Goal: Task Accomplishment & Management: Complete application form

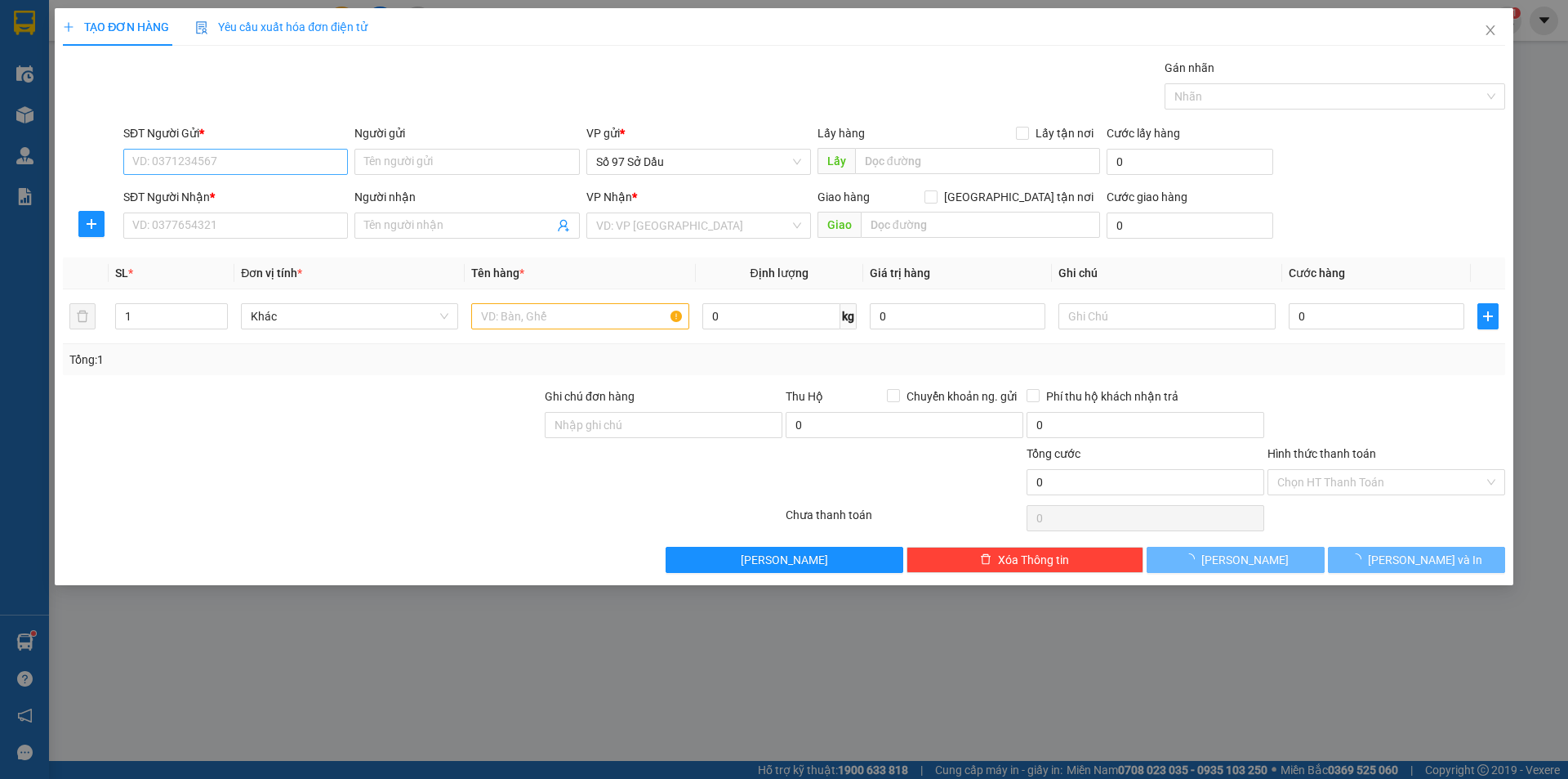
click at [250, 161] on input "SĐT Người Gửi *" at bounding box center [235, 162] width 225 height 26
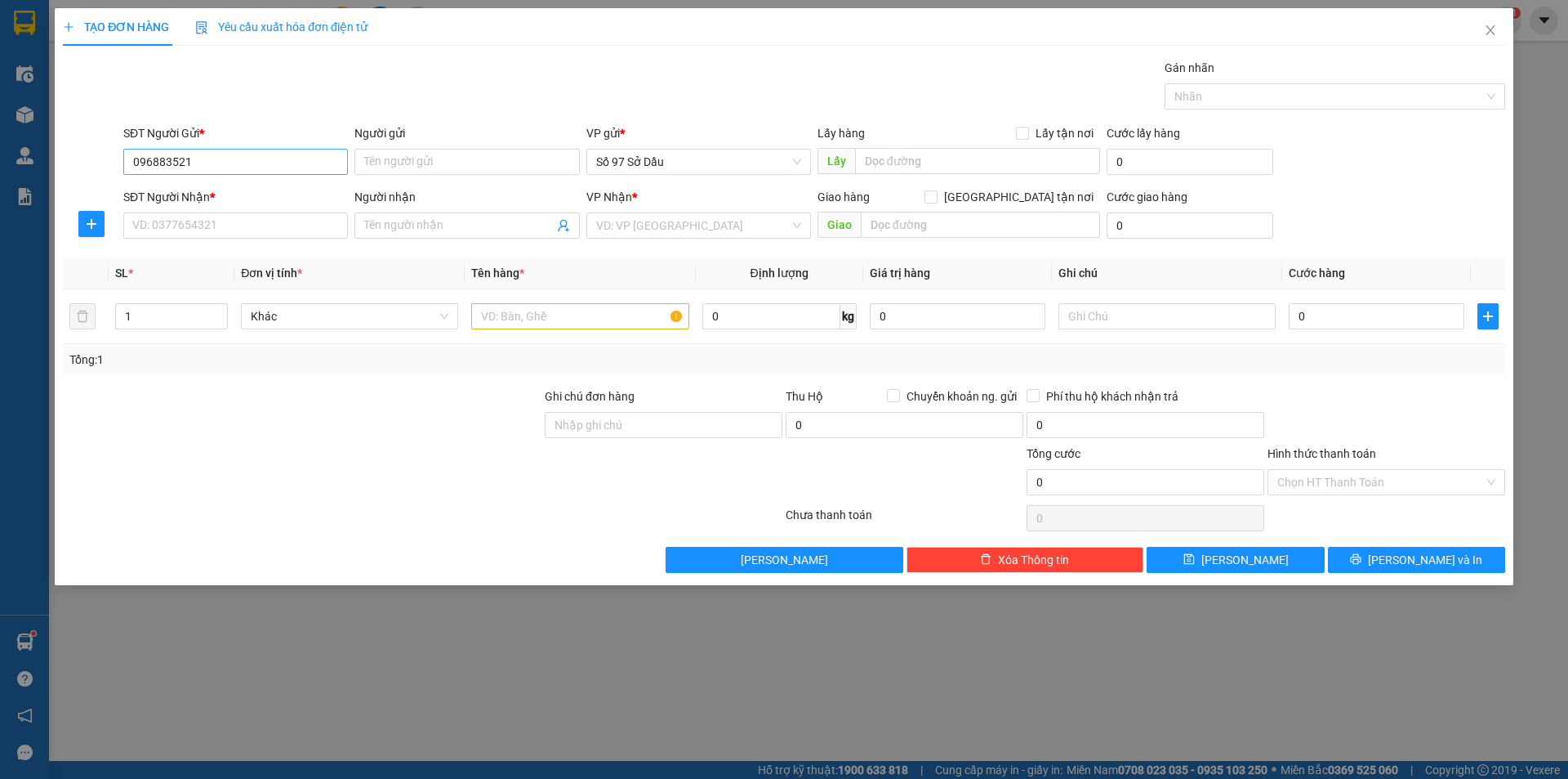
type input "0968835216"
click at [220, 187] on div "0968835216 - Cường" at bounding box center [235, 195] width 205 height 18
type input "Cường"
type input "0968835216"
click at [215, 222] on input "SĐT Người Nhận *" at bounding box center [235, 226] width 225 height 26
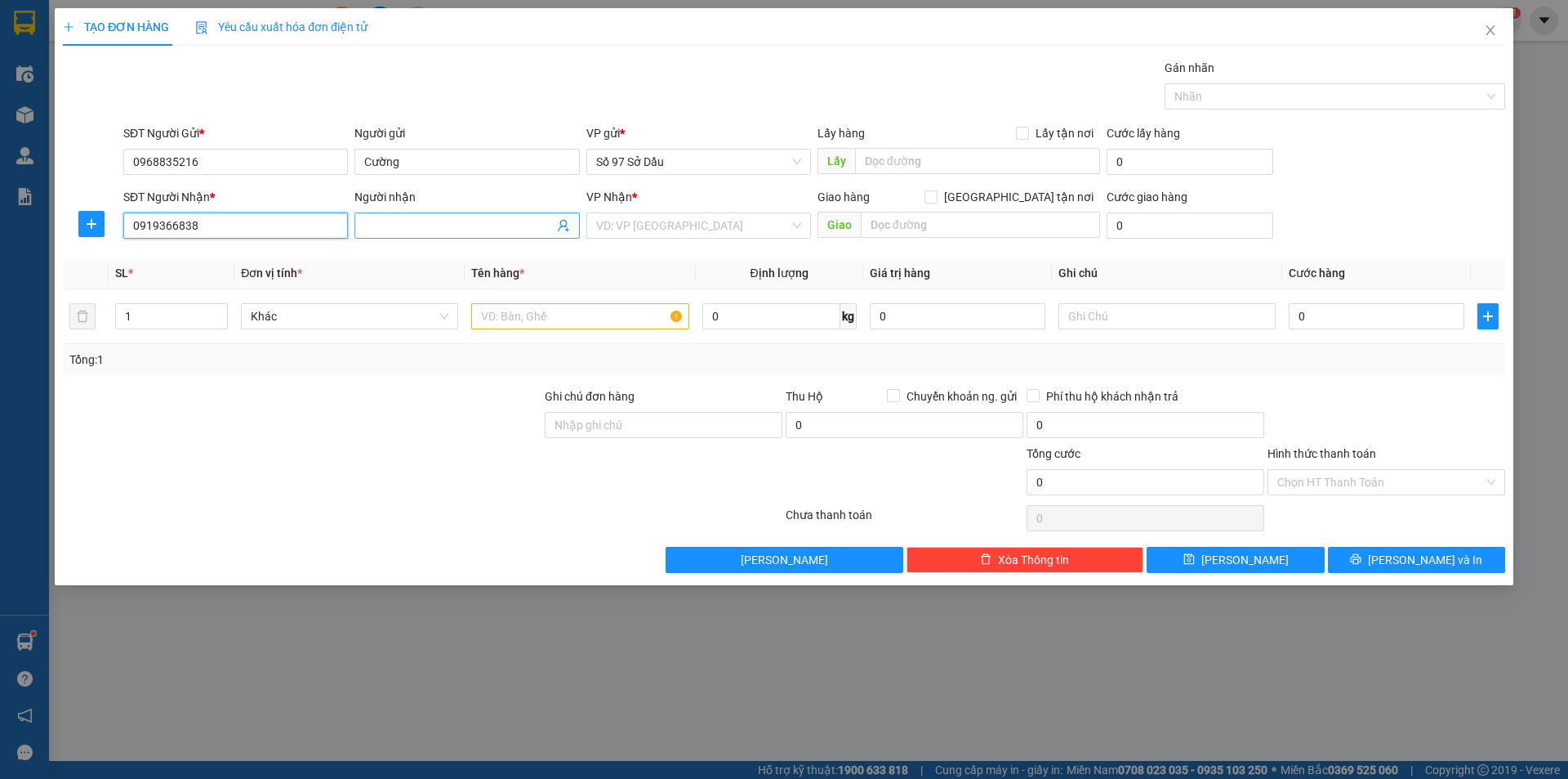
type input "0919366838"
click at [405, 222] on input "Người nhận" at bounding box center [459, 226] width 189 height 18
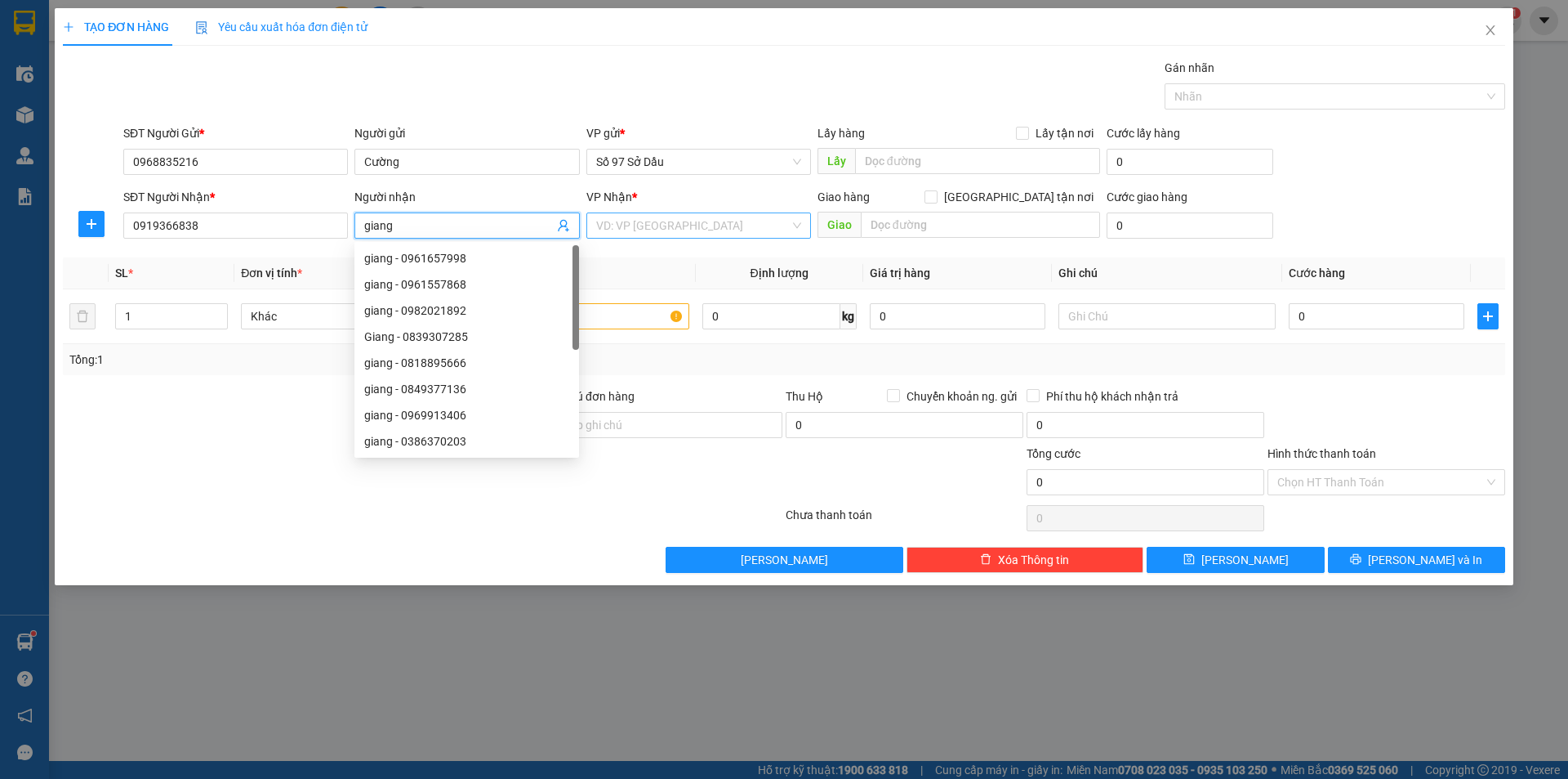
type input "giang"
click at [621, 226] on input "search" at bounding box center [694, 225] width 194 height 25
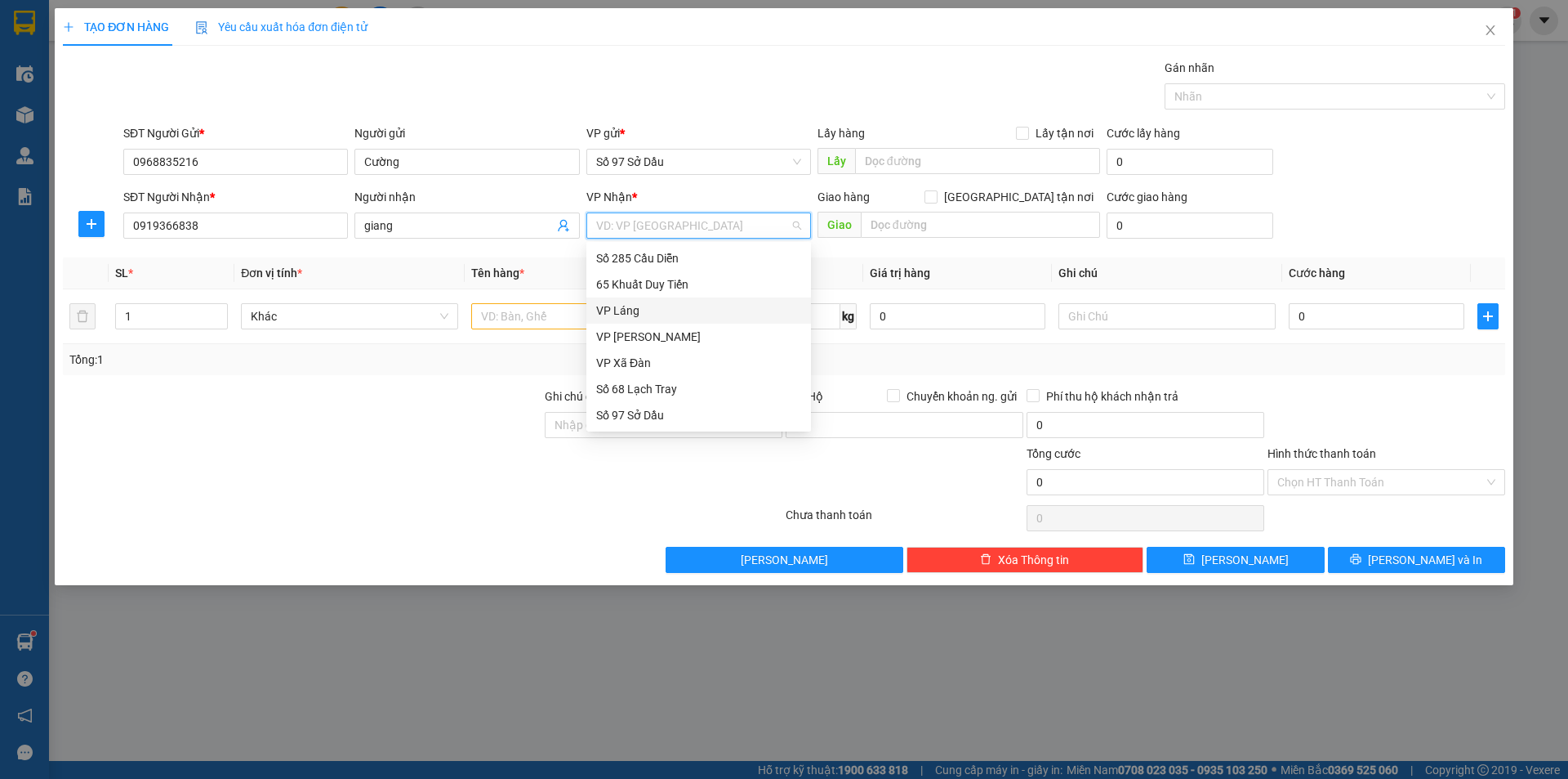
click at [629, 316] on div "VP Láng" at bounding box center [699, 311] width 205 height 18
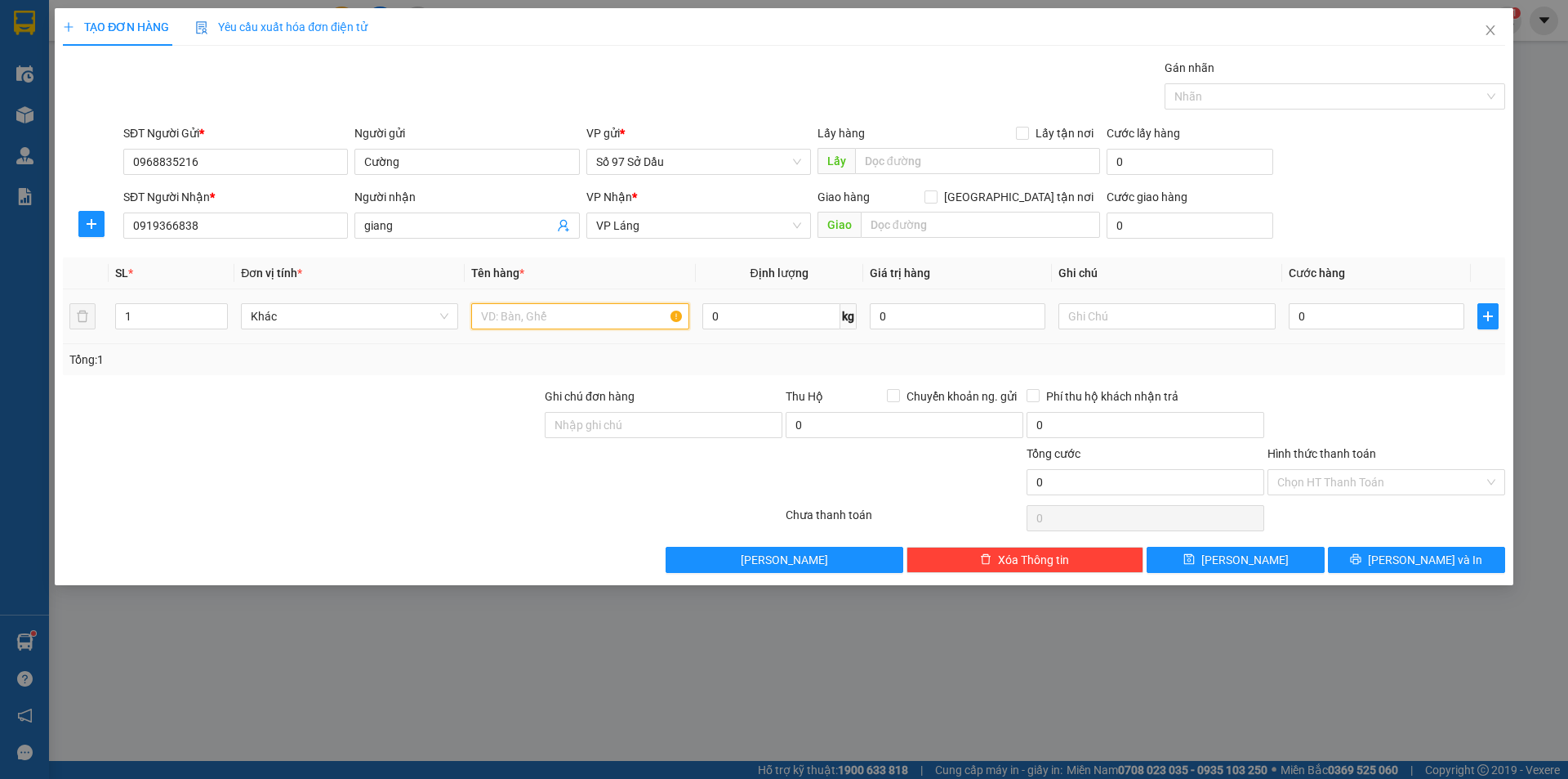
click at [623, 322] on input "text" at bounding box center [580, 316] width 217 height 26
type input "b"
click at [1365, 313] on input "0" at bounding box center [1377, 316] width 176 height 26
type input "4"
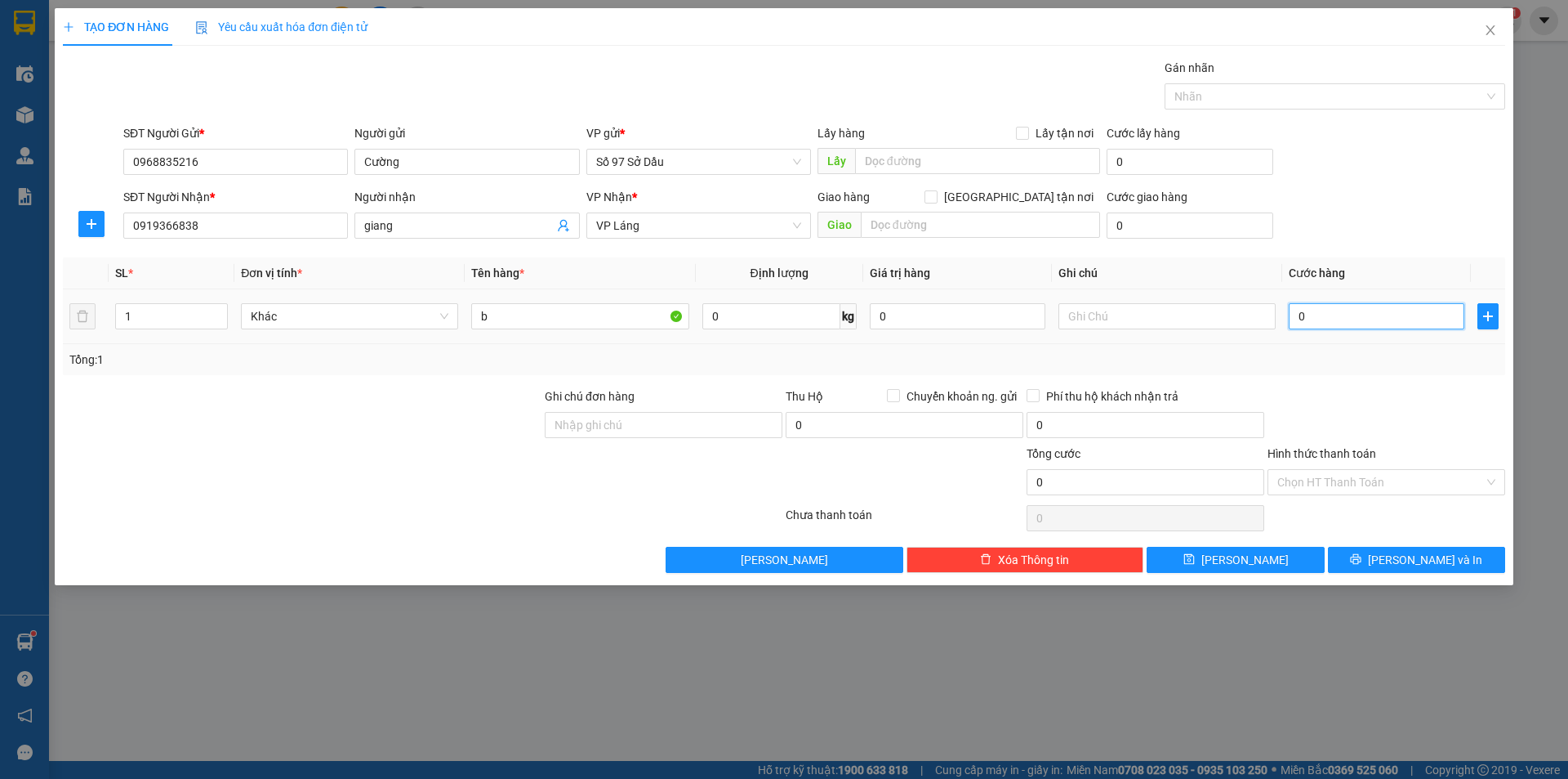
type input "4"
type input "40"
type input "400"
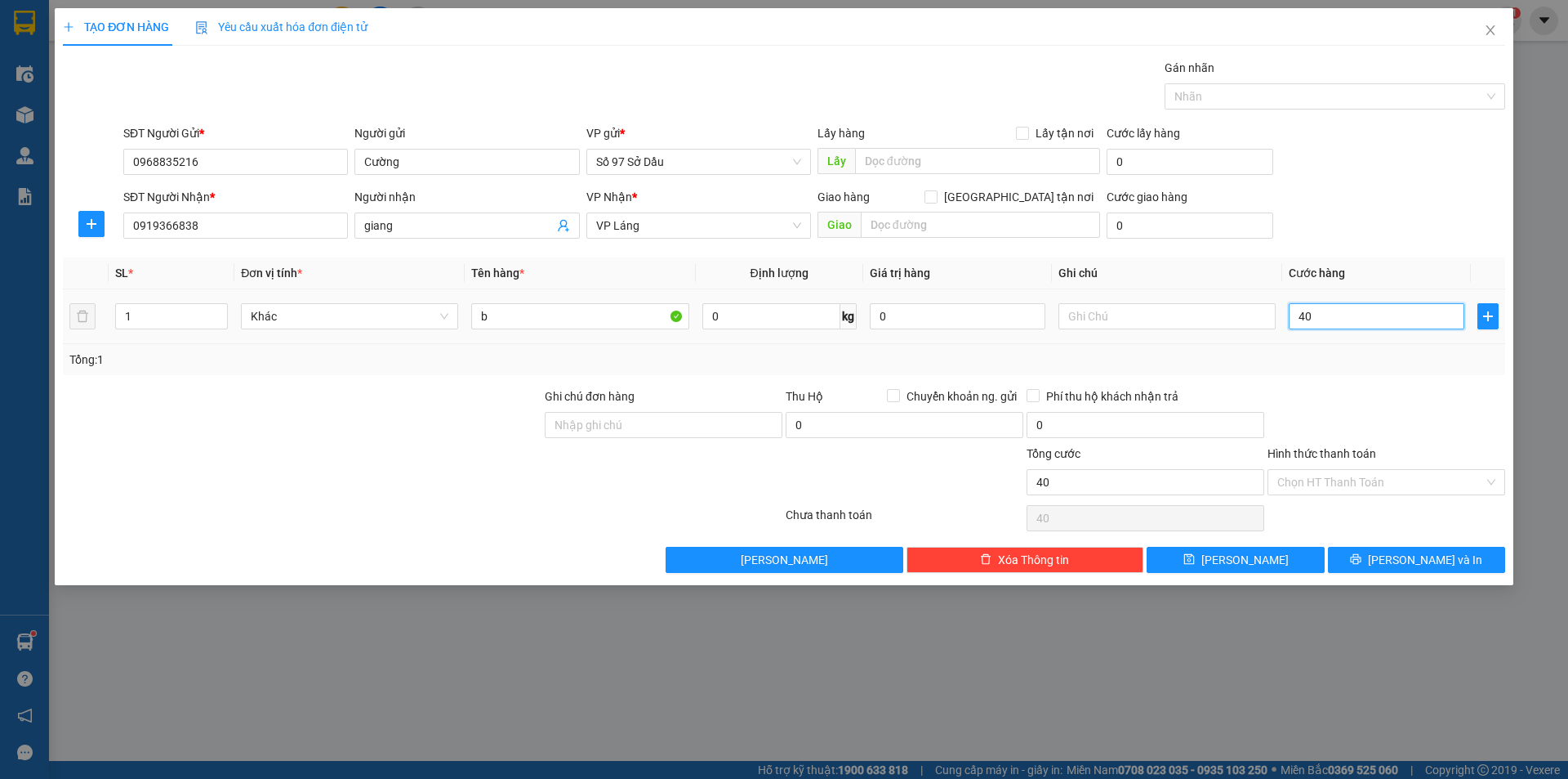
type input "400"
type input "4.000"
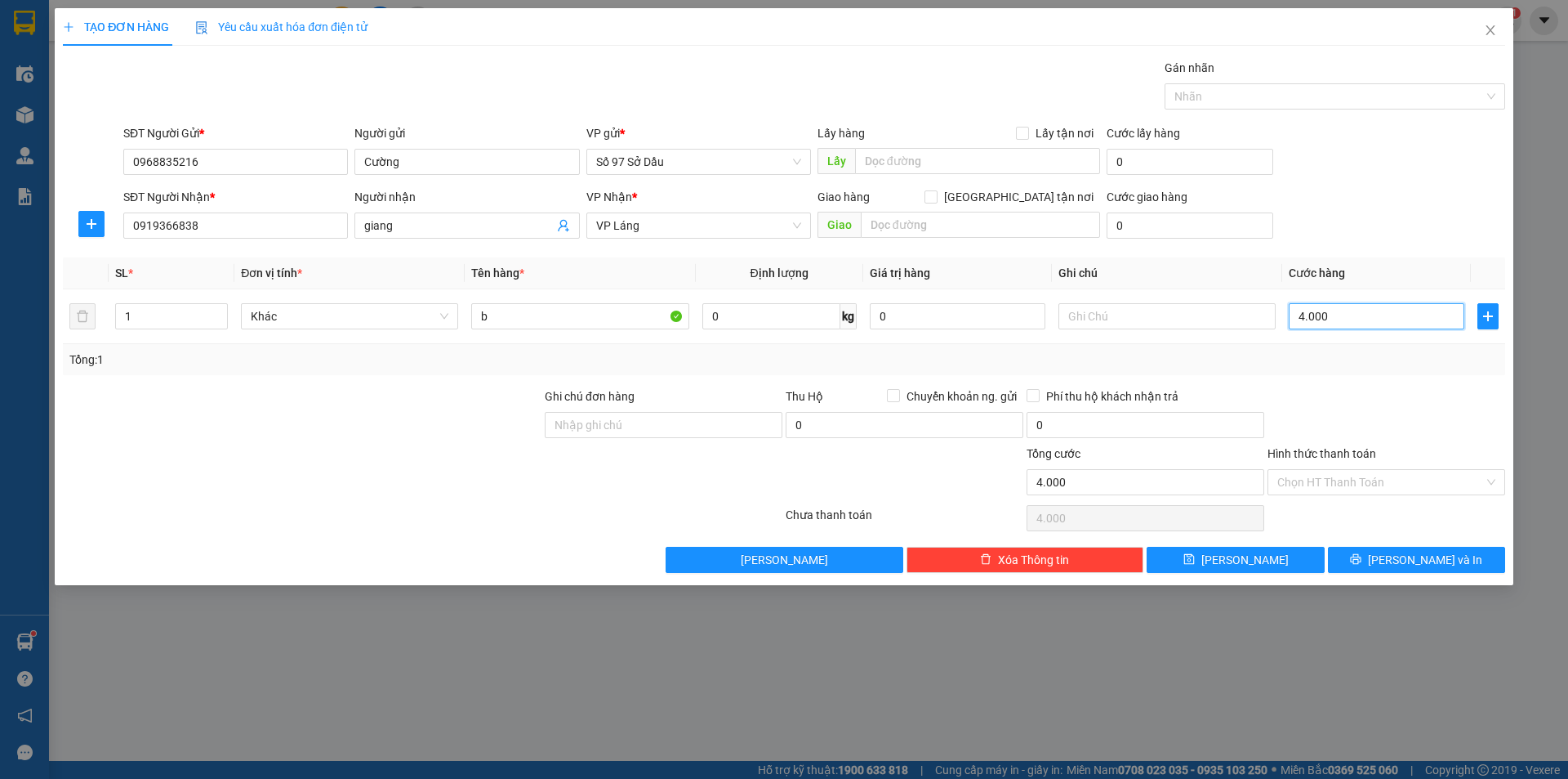
type input "40.000"
click at [1409, 553] on span "[PERSON_NAME] và In" at bounding box center [1425, 560] width 114 height 18
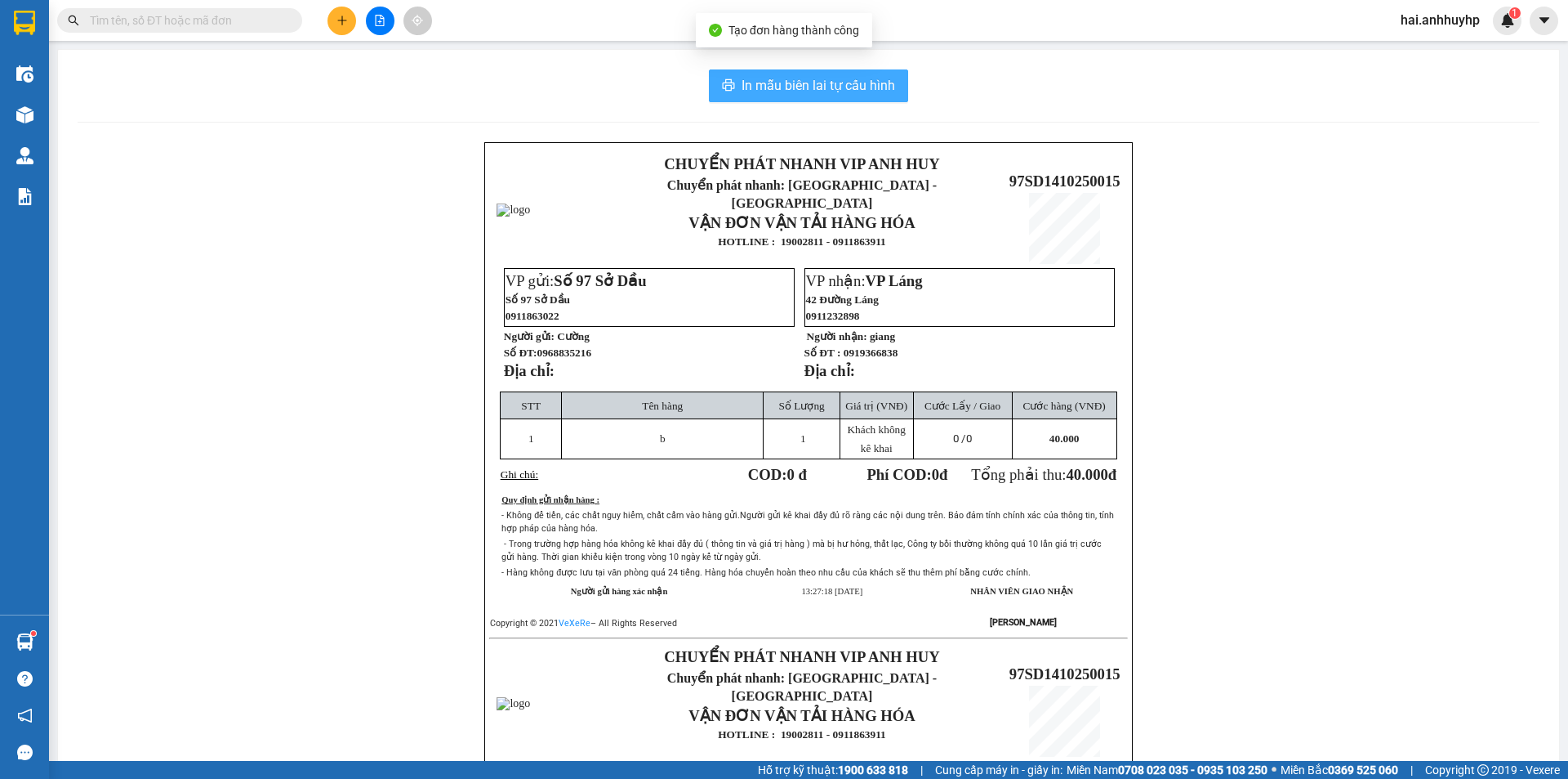
click at [837, 80] on span "In mẫu biên lai tự cấu hình" at bounding box center [818, 85] width 154 height 20
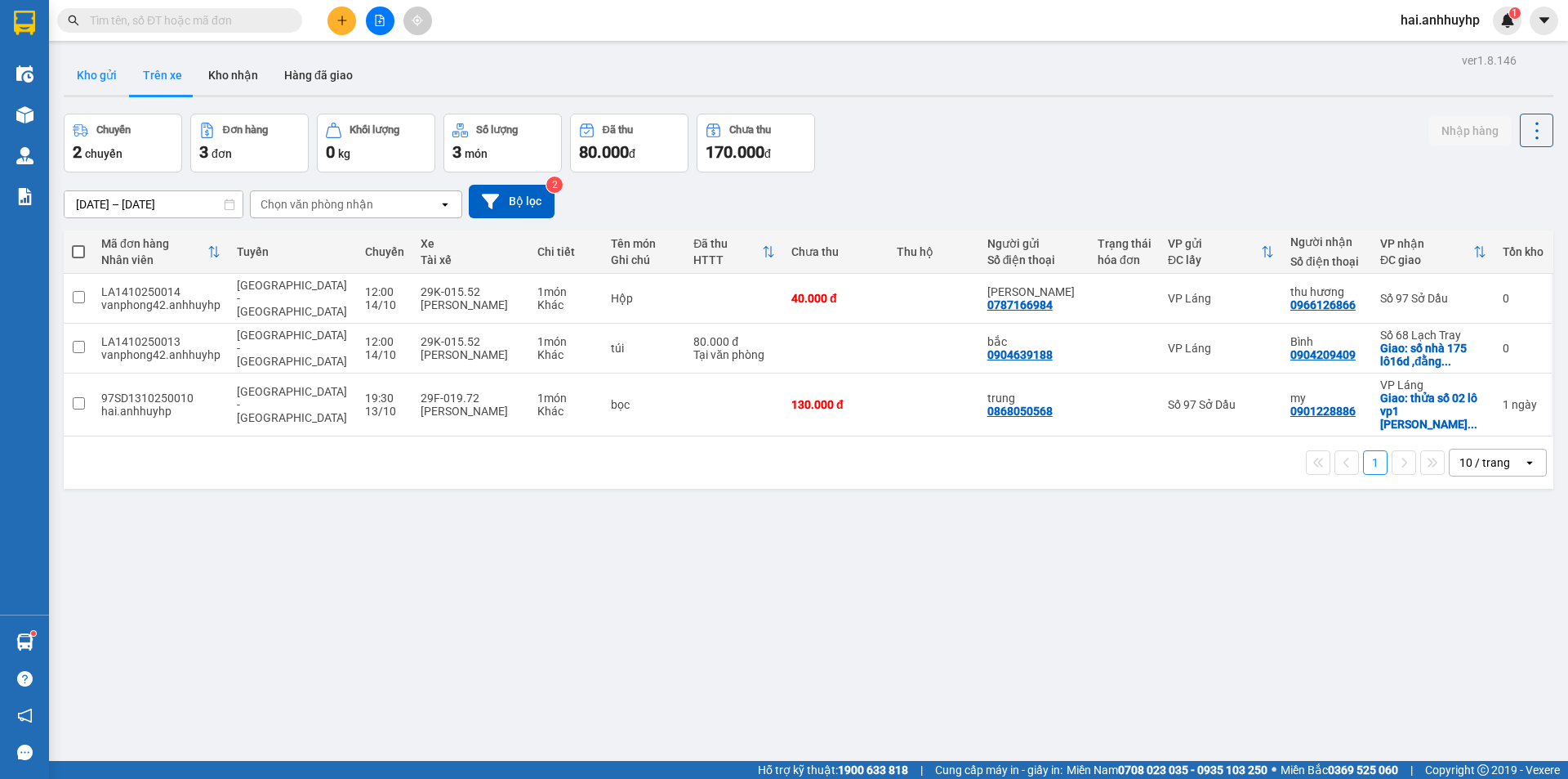
click at [101, 74] on button "Kho gửi" at bounding box center [97, 75] width 66 height 39
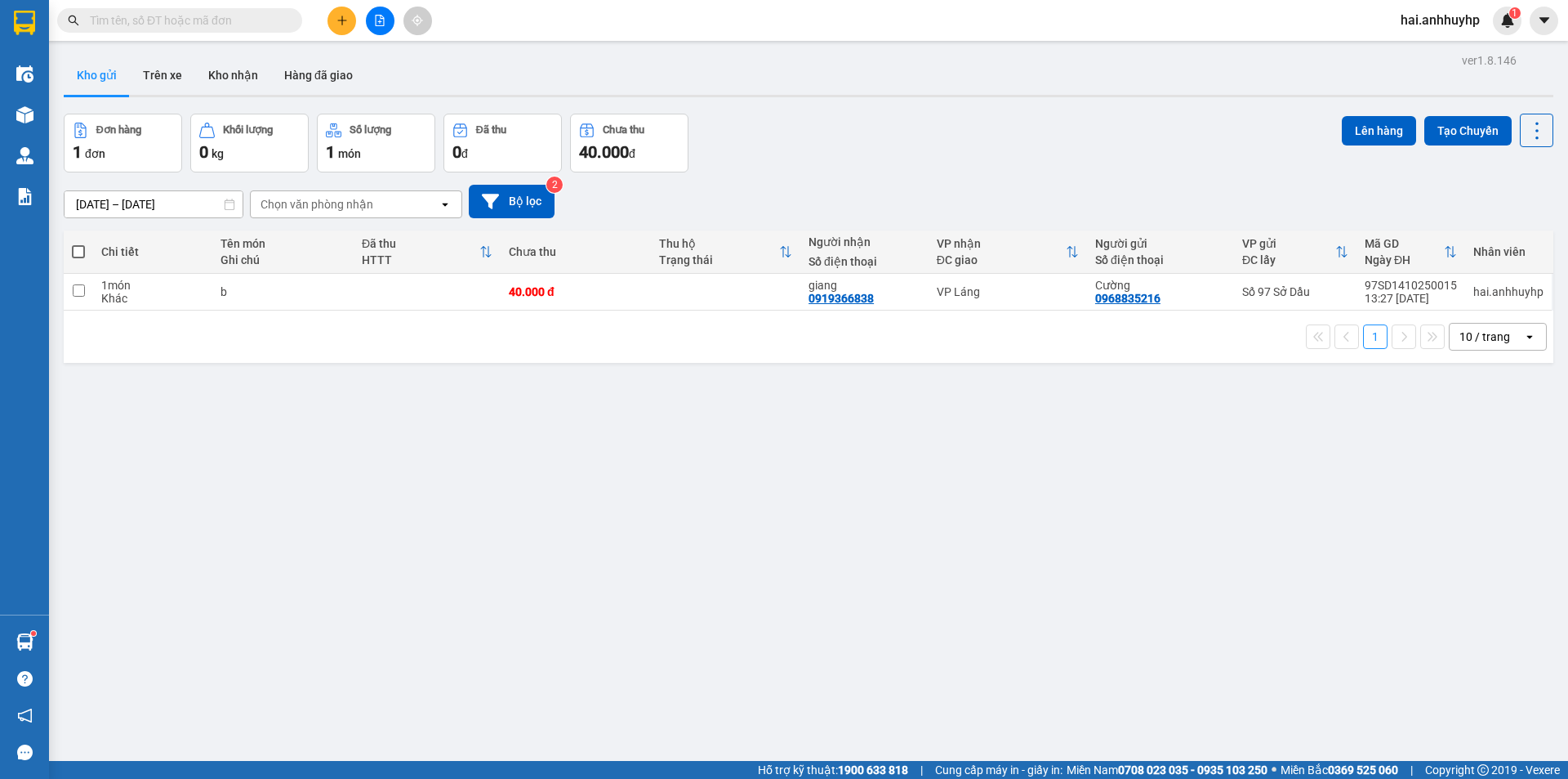
click at [81, 248] on span at bounding box center [78, 251] width 13 height 13
click at [78, 244] on input "checkbox" at bounding box center [78, 244] width 0 height 0
checkbox input "true"
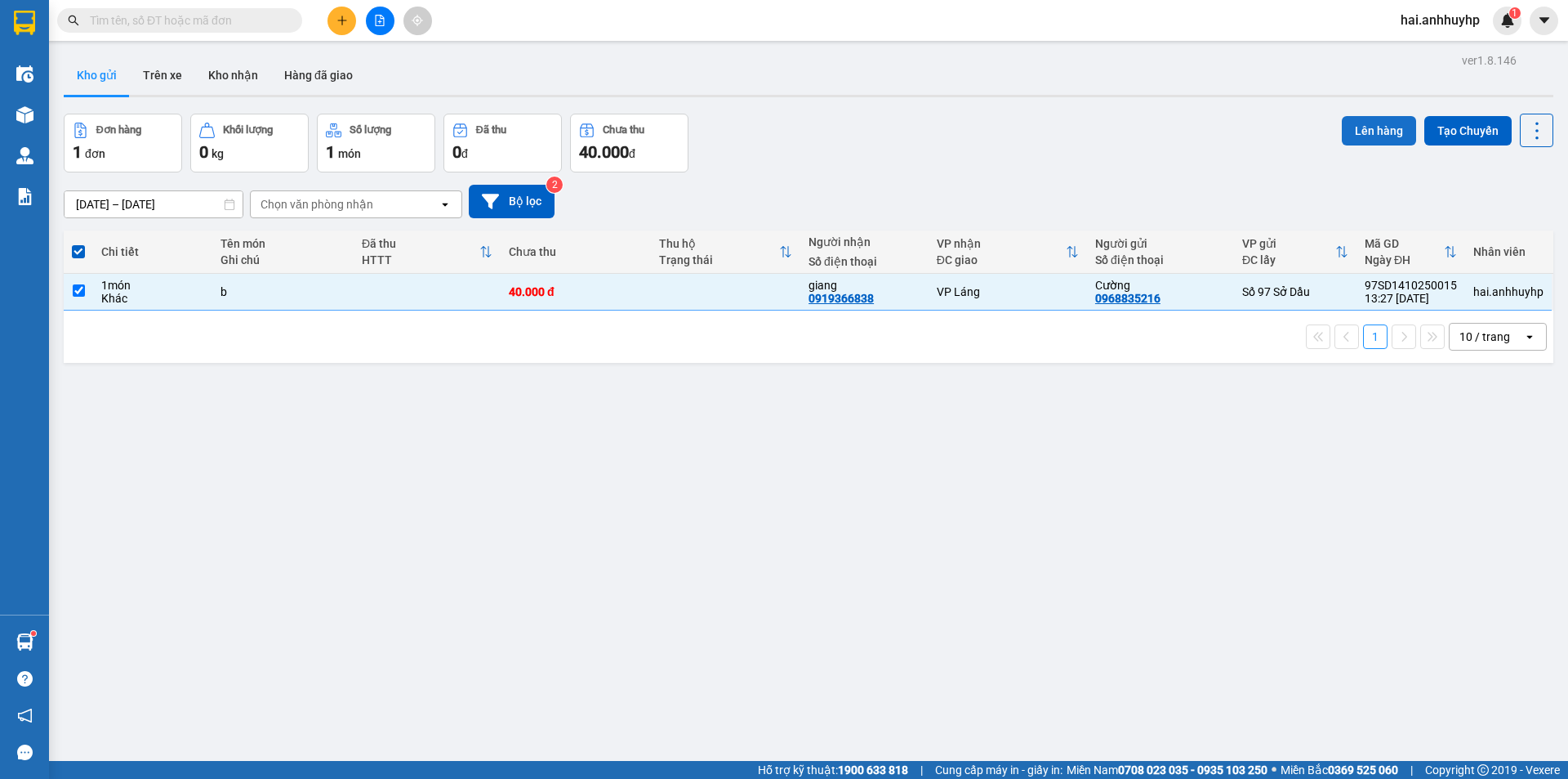
click at [1369, 125] on button "Lên hàng" at bounding box center [1379, 130] width 74 height 29
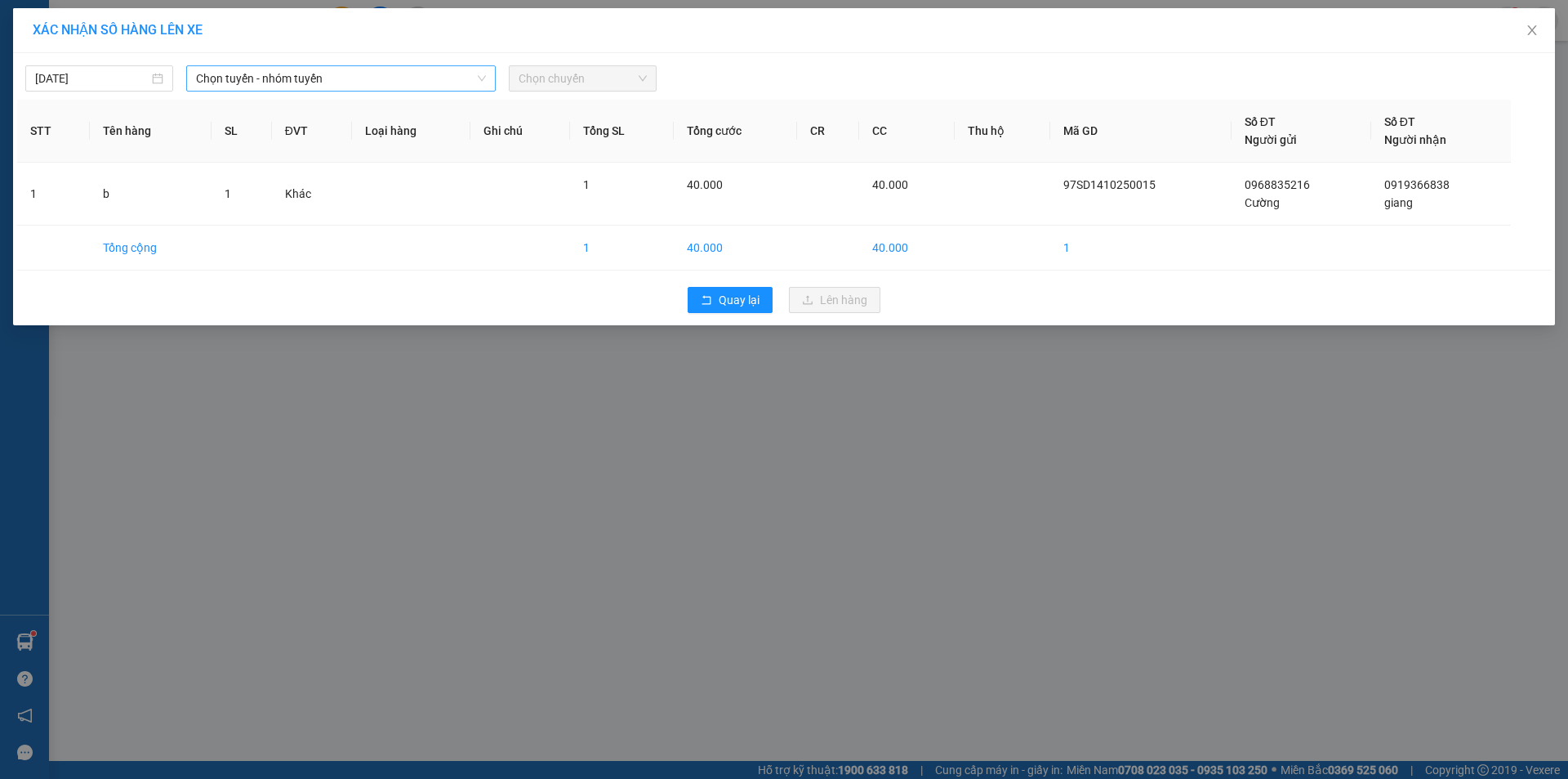
click at [451, 79] on span "Chọn tuyến - nhóm tuyến" at bounding box center [341, 78] width 290 height 25
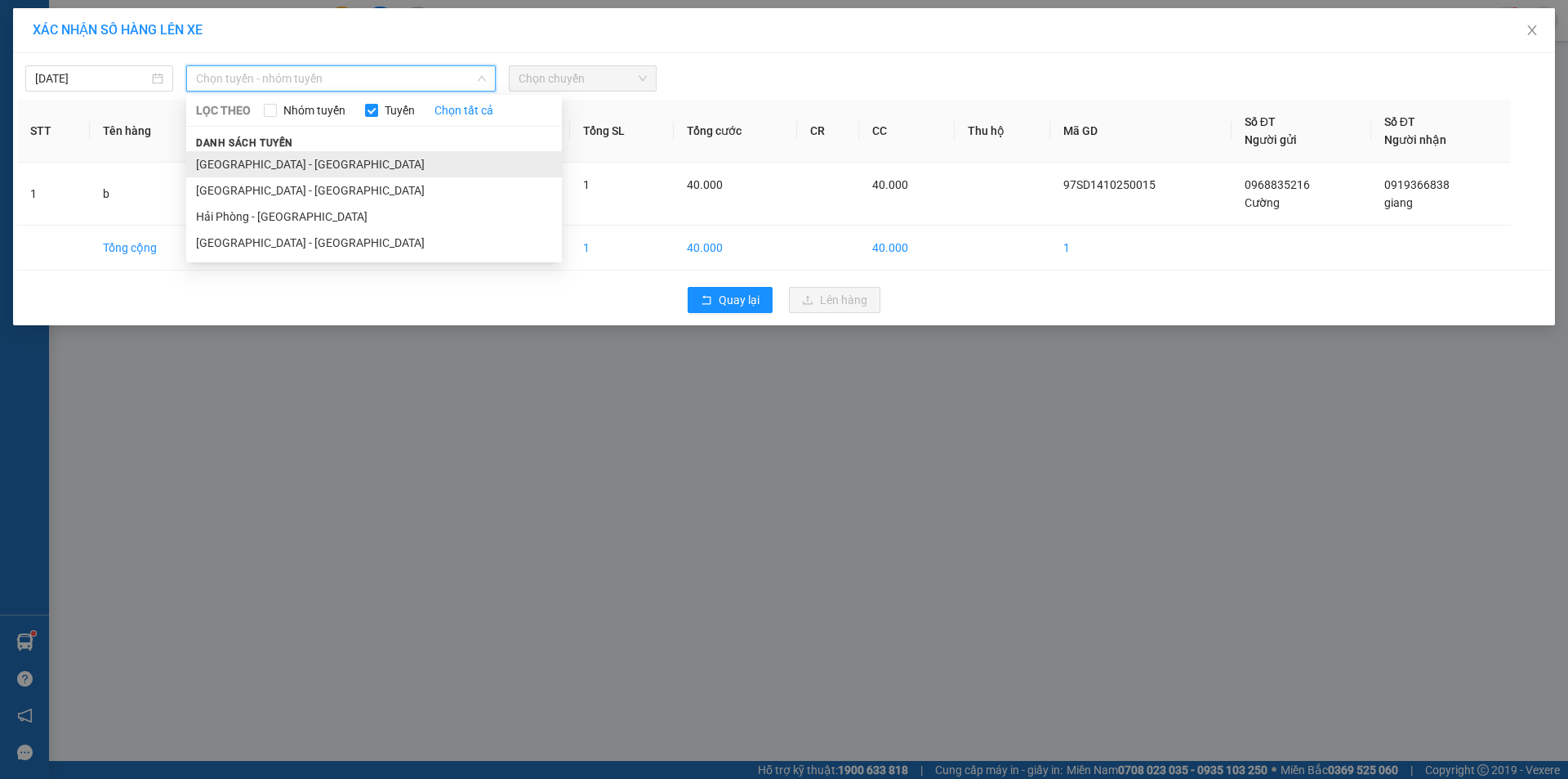
click at [300, 162] on li "[GEOGRAPHIC_DATA] - [GEOGRAPHIC_DATA]" at bounding box center [374, 164] width 376 height 26
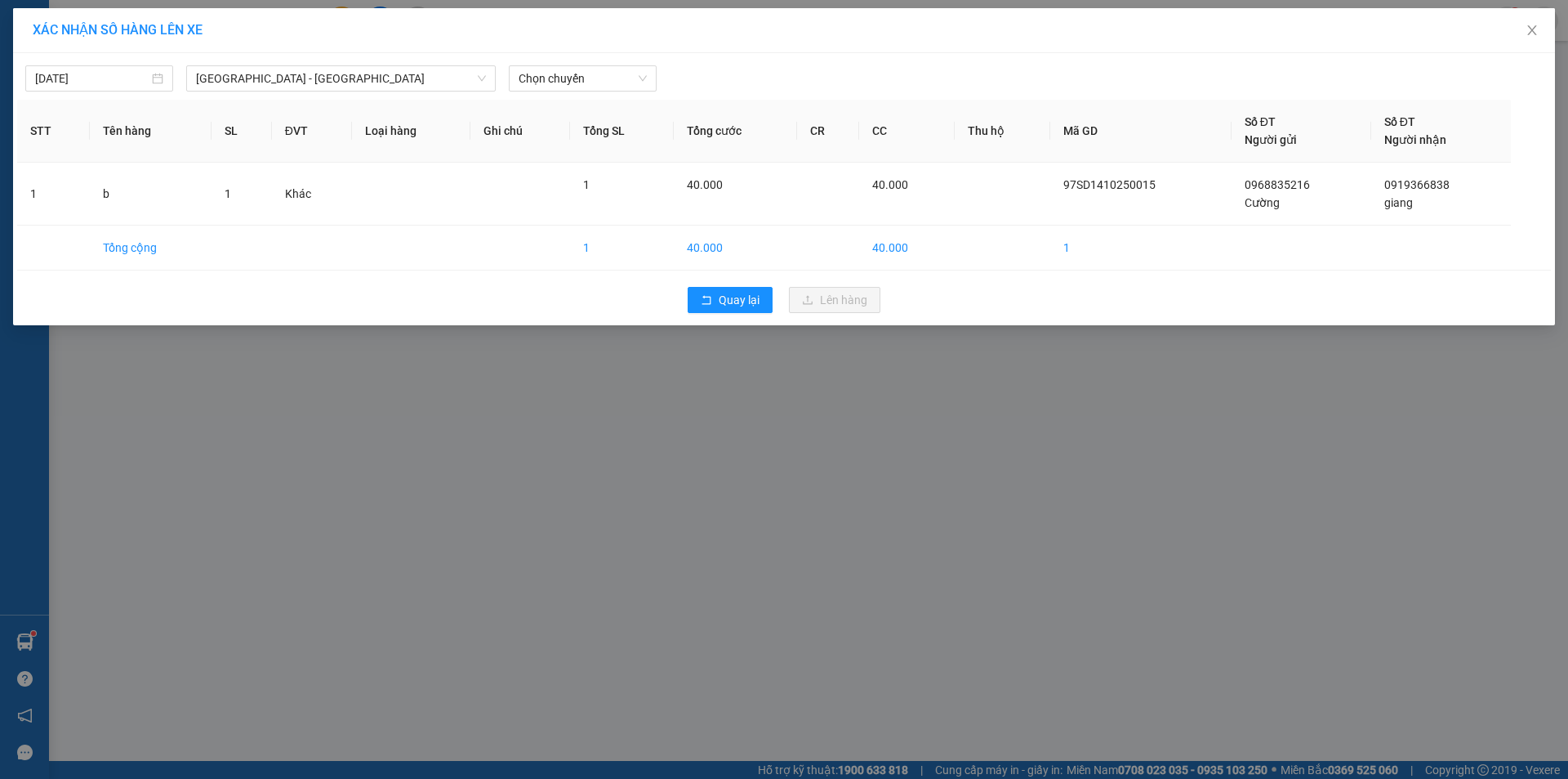
click at [566, 94] on div "[DATE] [GEOGRAPHIC_DATA] - [GEOGRAPHIC_DATA] LỌC THEO Nhóm tuyến Tuyến Chọn tất…" at bounding box center [784, 189] width 1542 height 272
click at [568, 88] on span "Chọn chuyến" at bounding box center [583, 78] width 128 height 25
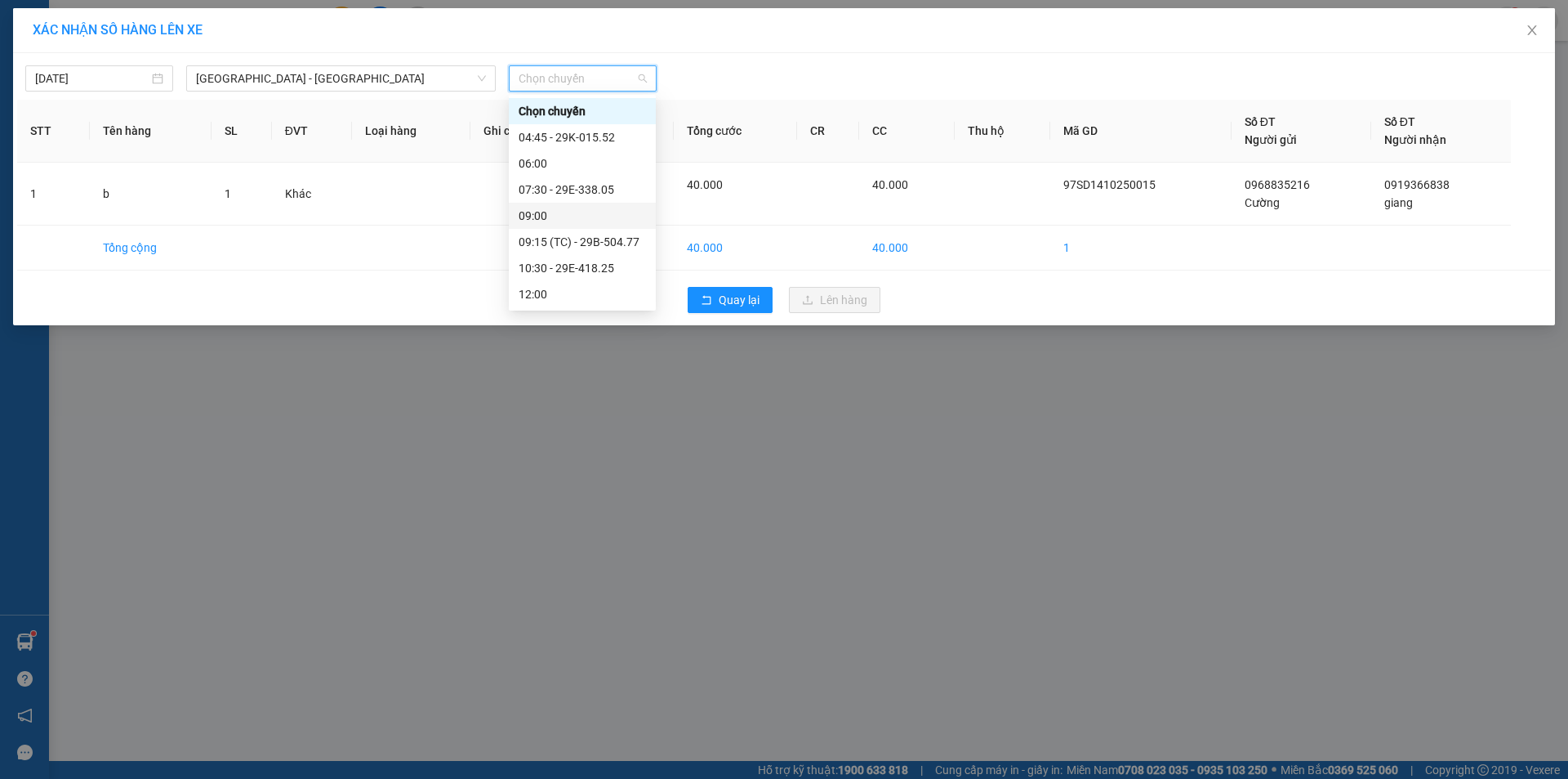
scroll to position [157, 0]
click at [575, 155] on div "13:30 - 29K-019.67" at bounding box center [583, 163] width 128 height 18
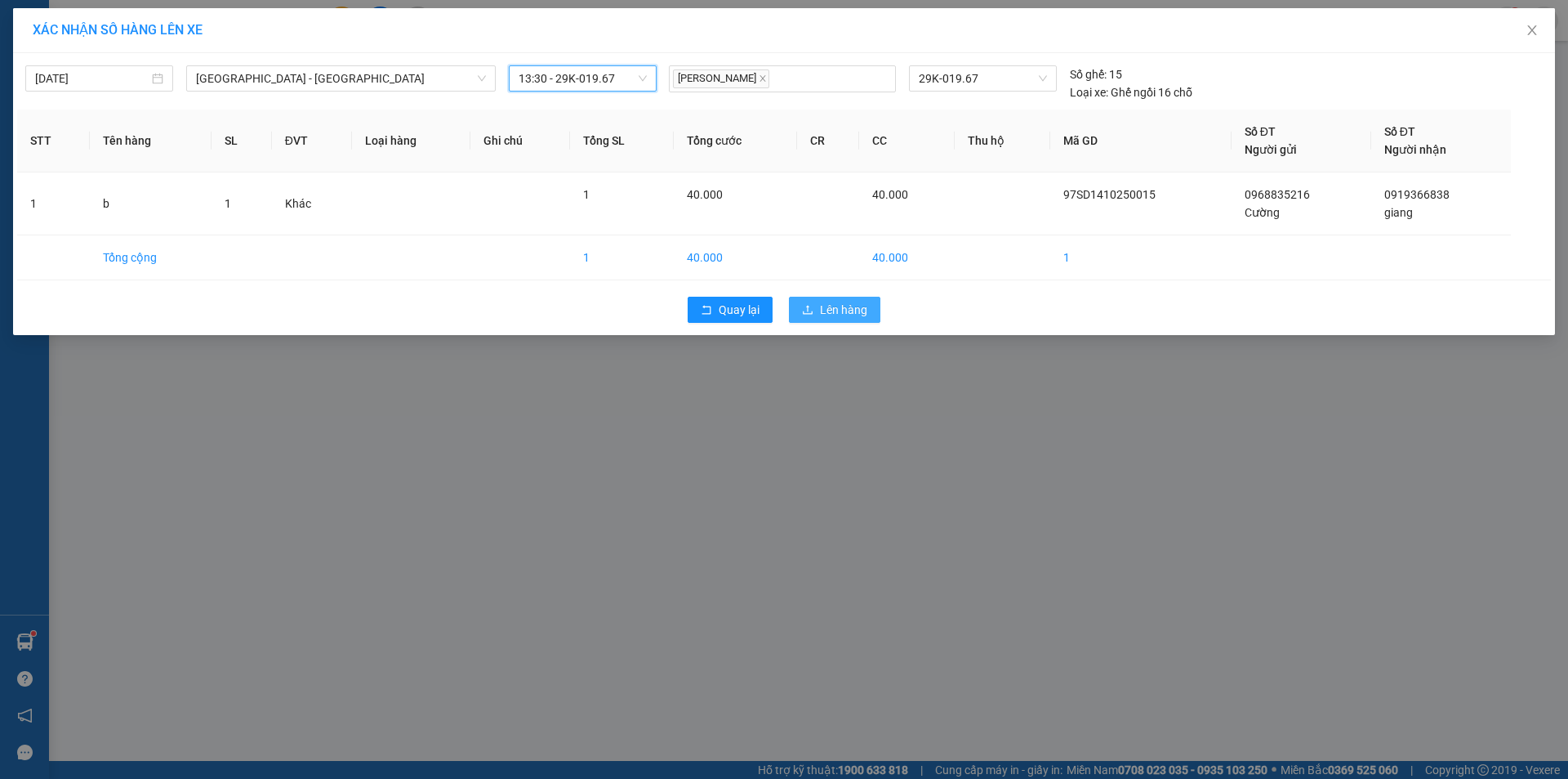
click at [834, 306] on span "Lên hàng" at bounding box center [843, 310] width 47 height 18
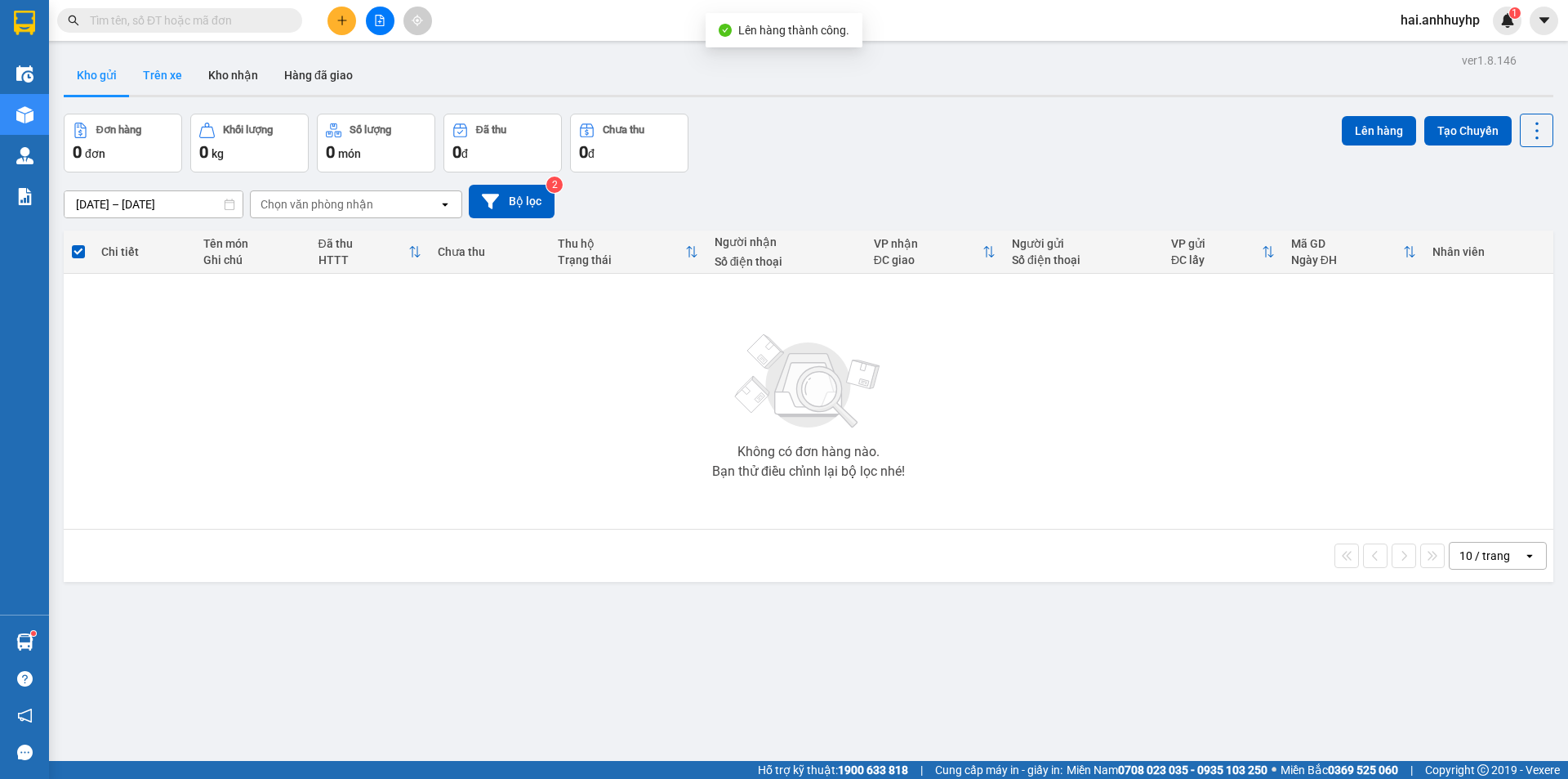
click at [173, 72] on button "Trên xe" at bounding box center [162, 75] width 65 height 39
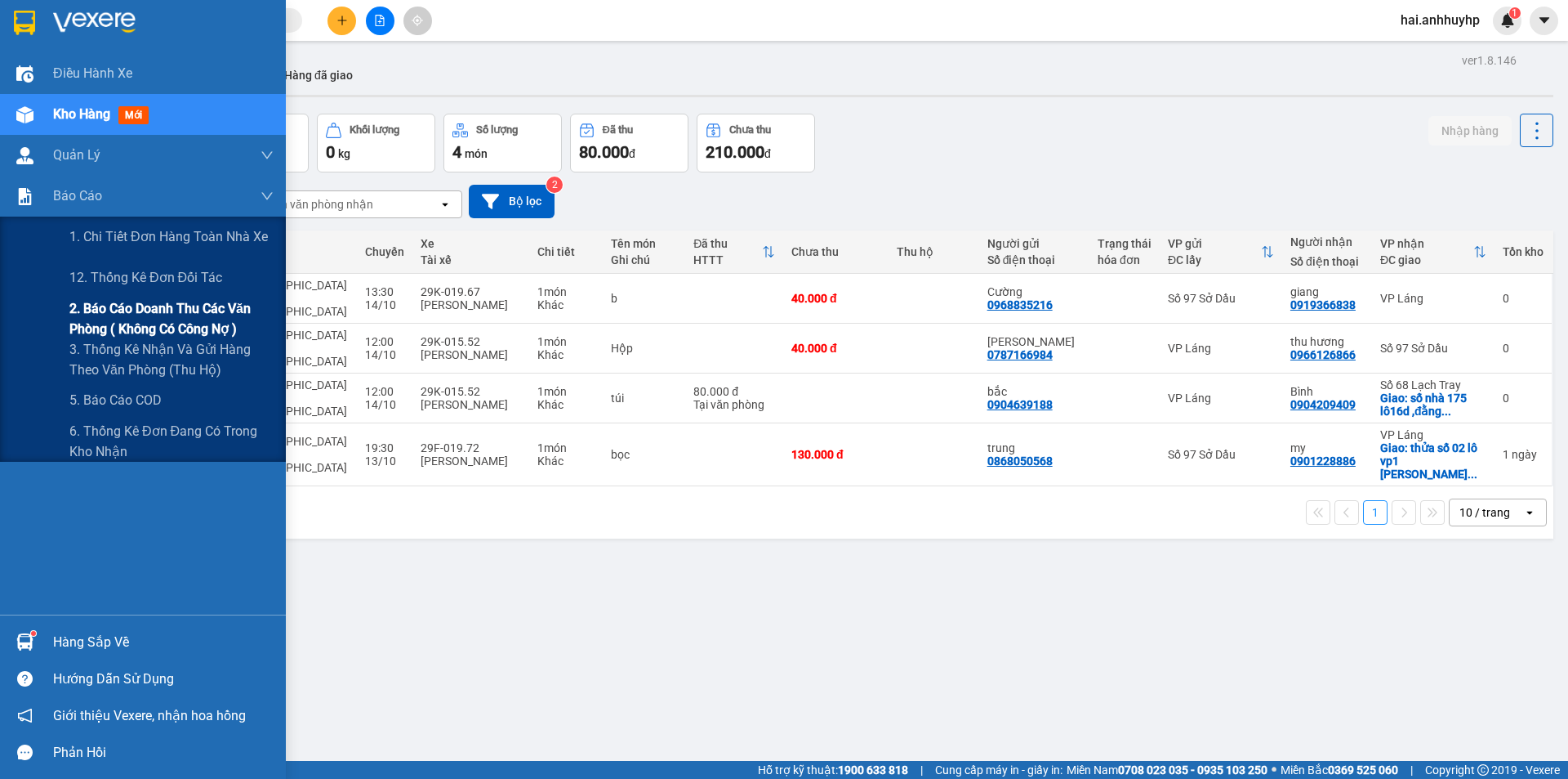
click at [143, 316] on span "2. Báo cáo doanh thu các văn phòng ( không có công nợ )" at bounding box center [171, 318] width 204 height 41
